Goal: Check status

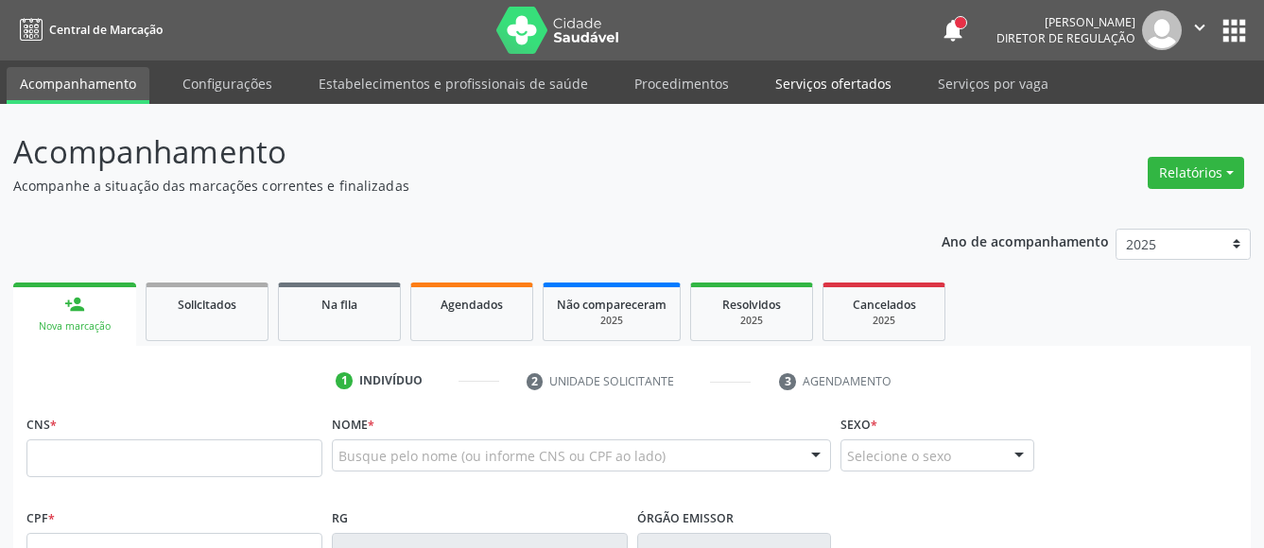
click at [804, 73] on link "Serviços ofertados" at bounding box center [833, 83] width 143 height 33
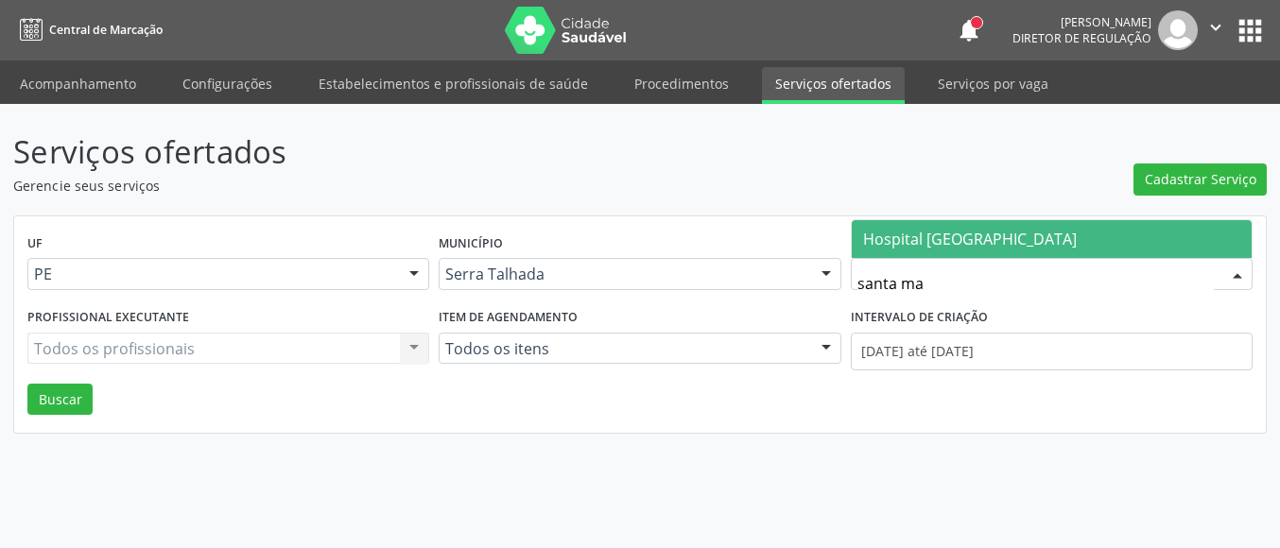
type input "santa mar"
click at [975, 258] on span "Hospital [GEOGRAPHIC_DATA]" at bounding box center [1052, 239] width 400 height 38
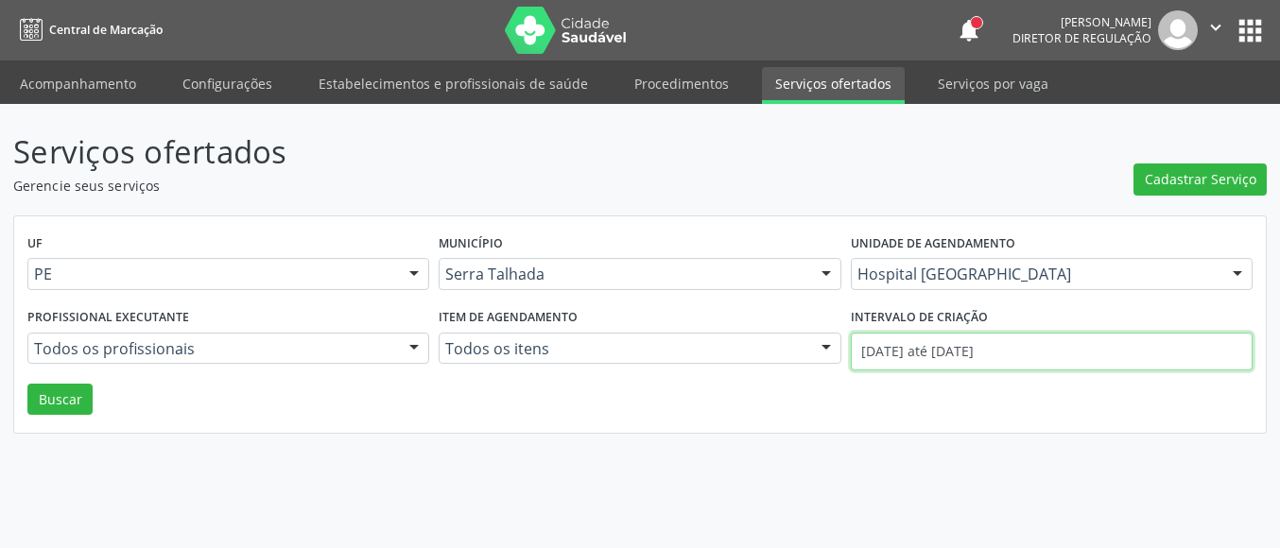
click at [954, 364] on input "[DATE] até [DATE]" at bounding box center [1052, 352] width 402 height 38
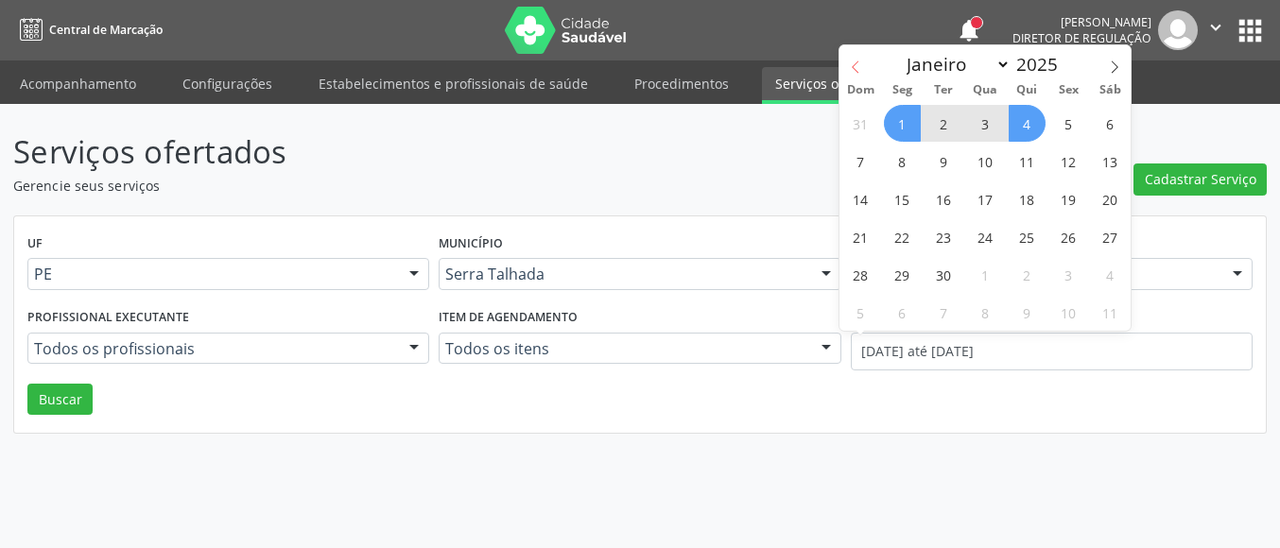
drag, startPoint x: 859, startPoint y: 64, endPoint x: 847, endPoint y: 71, distance: 13.1
click at [847, 71] on span at bounding box center [856, 61] width 32 height 32
select select "7"
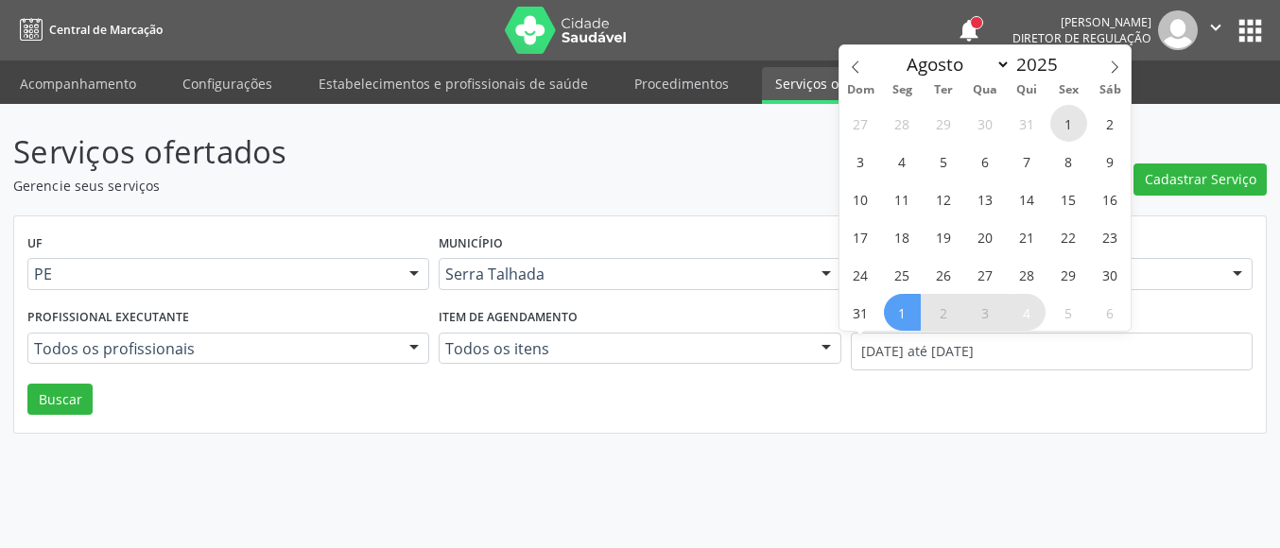
click at [1058, 121] on span "1" at bounding box center [1068, 123] width 37 height 37
type input "[DATE]"
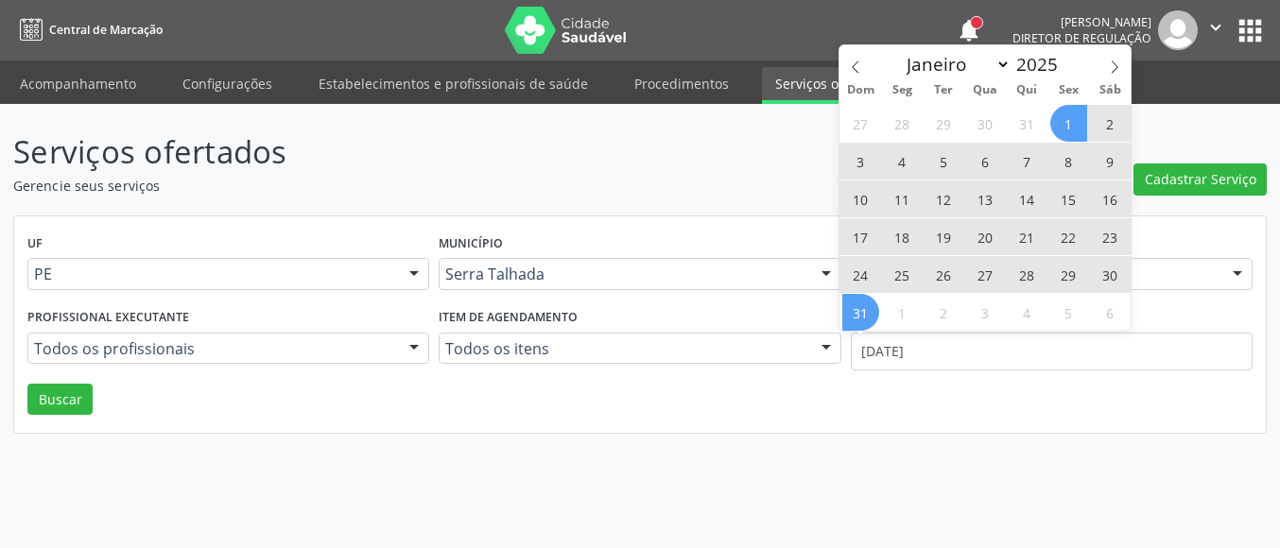
click at [850, 317] on span "31" at bounding box center [860, 312] width 37 height 37
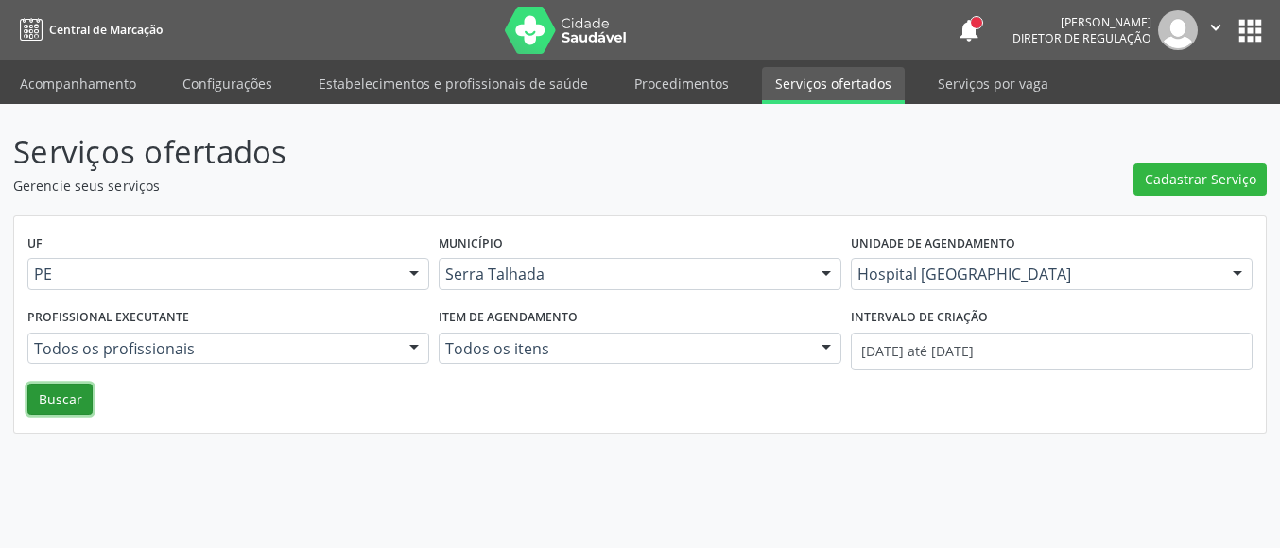
click at [73, 400] on button "Buscar" at bounding box center [59, 400] width 65 height 32
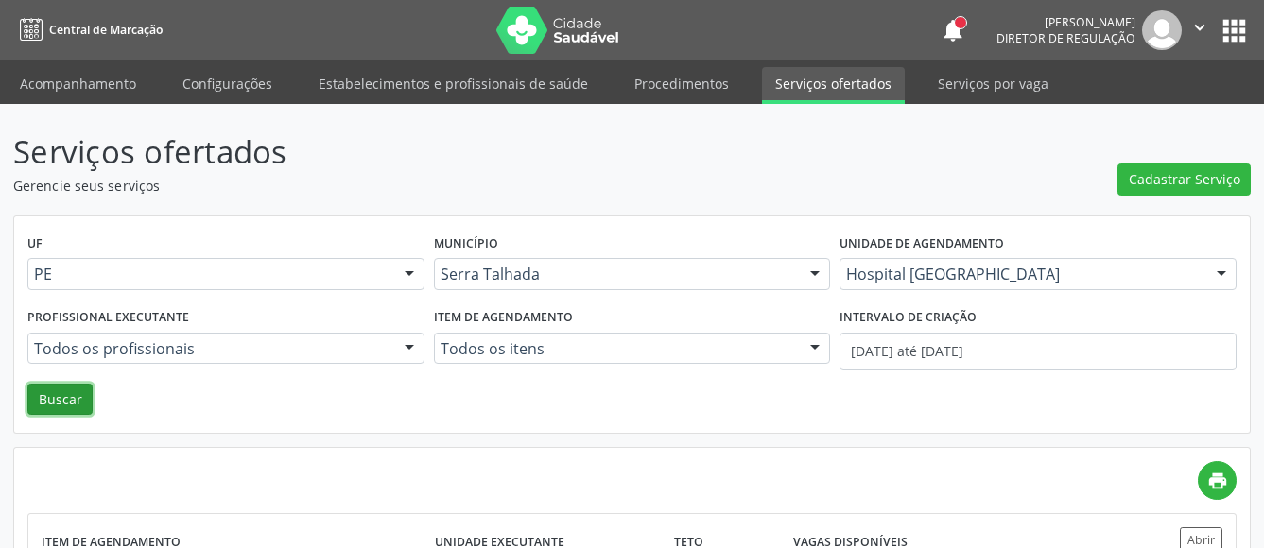
click at [873, 406] on div "UF PE PE Nenhum resultado encontrado para: " " Não há nenhuma opção para ser ex…" at bounding box center [632, 325] width 1236 height 217
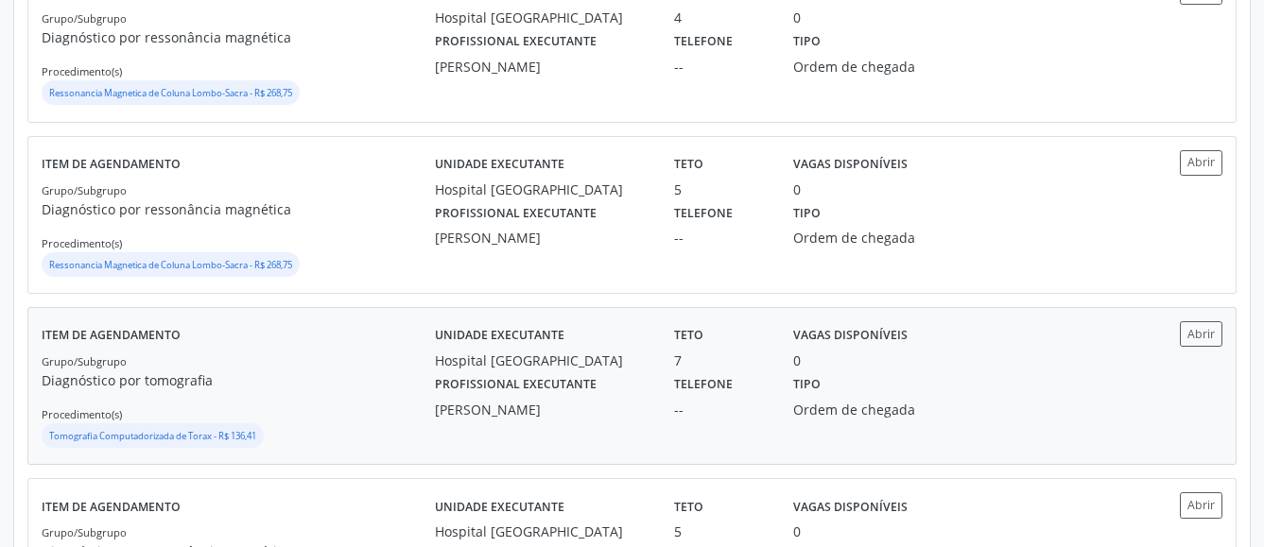
scroll to position [579, 0]
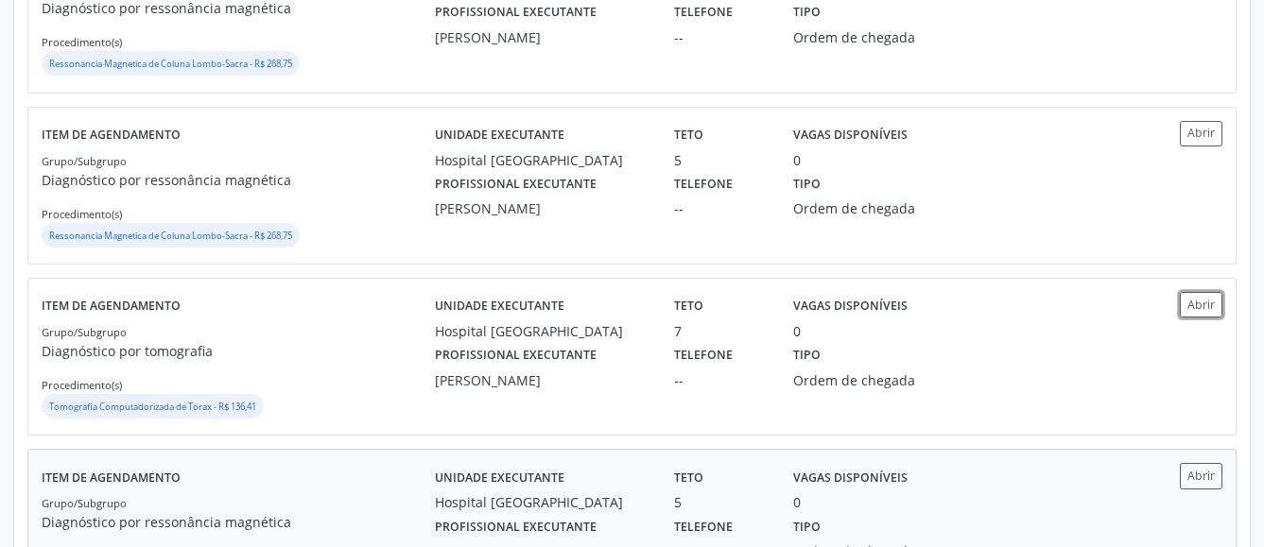
drag, startPoint x: 1191, startPoint y: 307, endPoint x: 530, endPoint y: 484, distance: 684.2
click at [1192, 309] on button "Abrir" at bounding box center [1201, 305] width 43 height 26
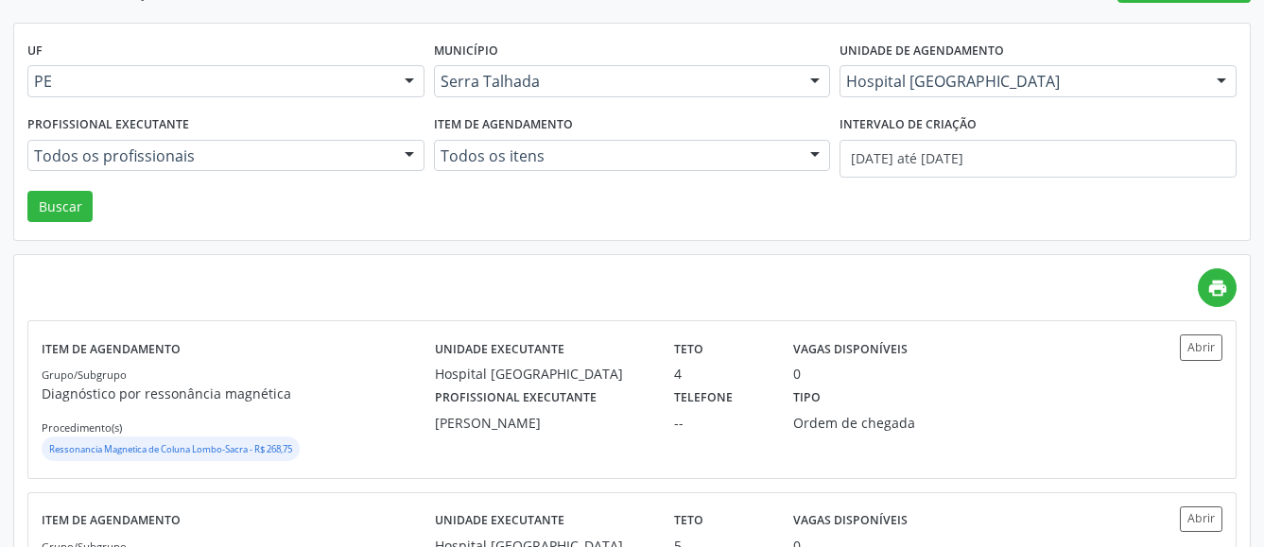
scroll to position [0, 0]
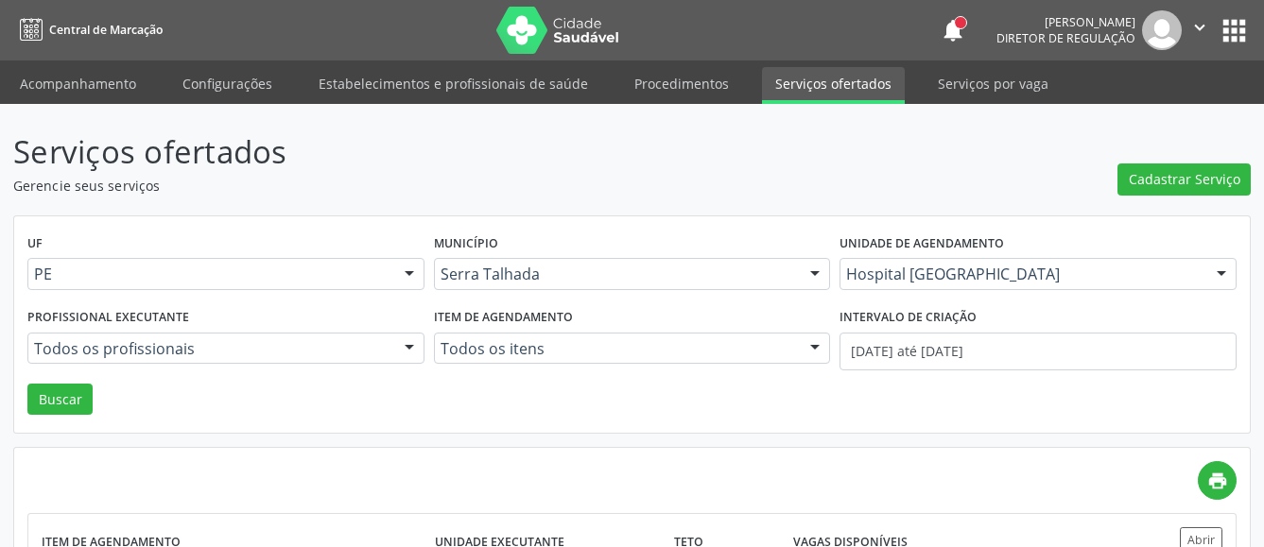
click at [1235, 31] on button "apps" at bounding box center [1234, 30] width 33 height 33
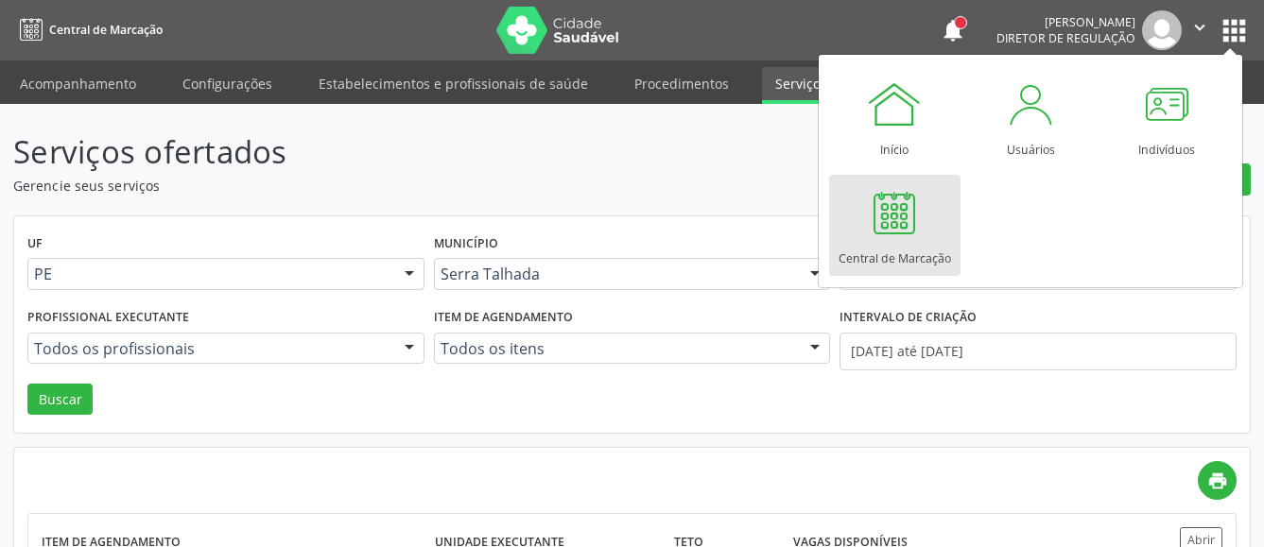
click at [918, 217] on div at bounding box center [894, 212] width 57 height 57
